Goal: Transaction & Acquisition: Purchase product/service

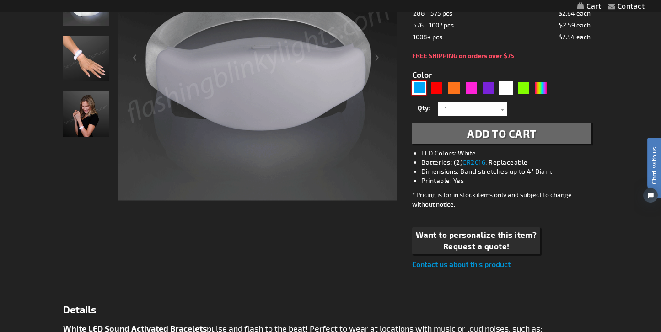
click at [421, 88] on div "Blue" at bounding box center [419, 88] width 14 height 14
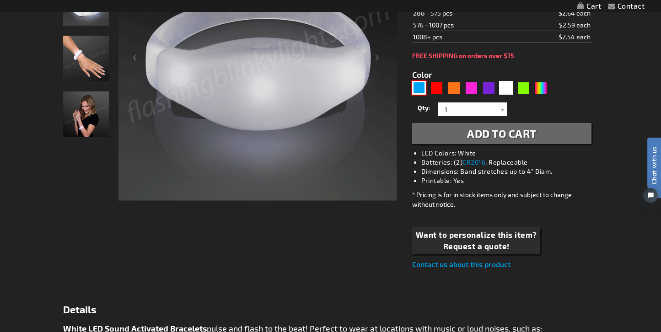
type input "5629"
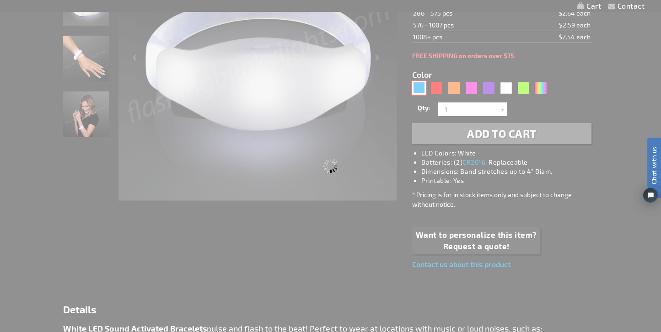
type input "Customize - Blue LED Sound Activated Bracelets - ITEM NO: 11819-BL"
type input "11819-BL"
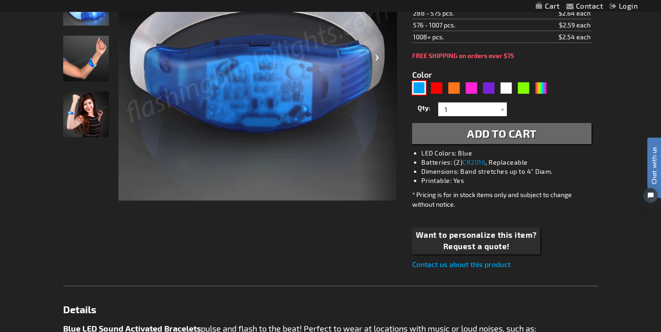
scroll to position [113, 0]
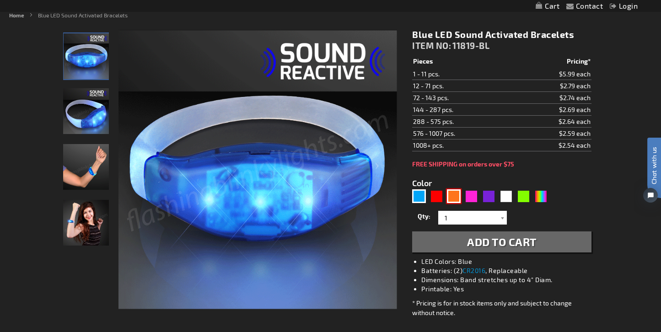
click at [455, 196] on div "Orange" at bounding box center [454, 196] width 14 height 14
type input "5637"
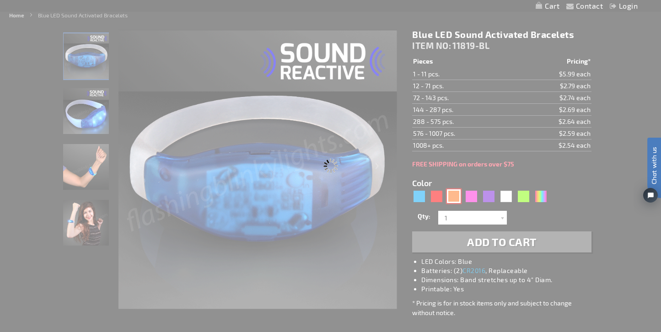
type input "11819-OR"
type input "Customize - Orange LED Sound Sensitive Light Bracelets - ITEM NO: 11819-OR"
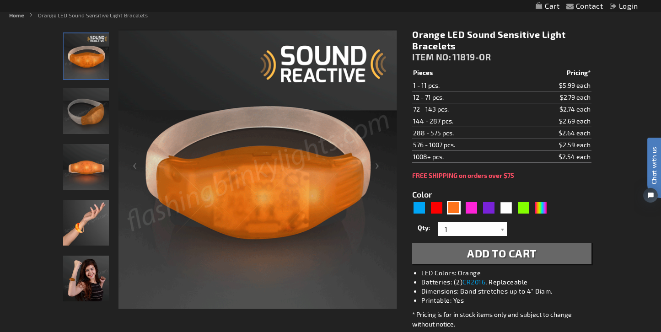
click at [573, 136] on td "$2.64 each" at bounding box center [553, 133] width 78 height 12
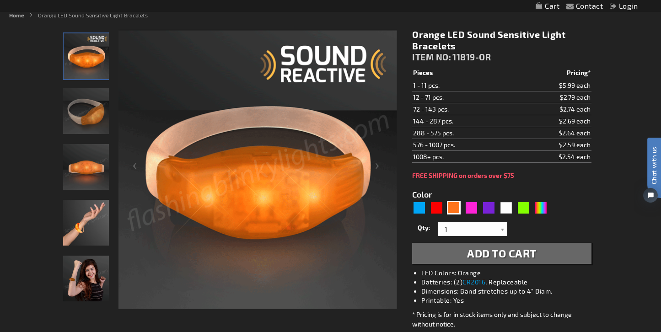
click at [465, 105] on td "72 - 143 pcs." at bounding box center [462, 109] width 101 height 12
